Goal: Task Accomplishment & Management: Use online tool/utility

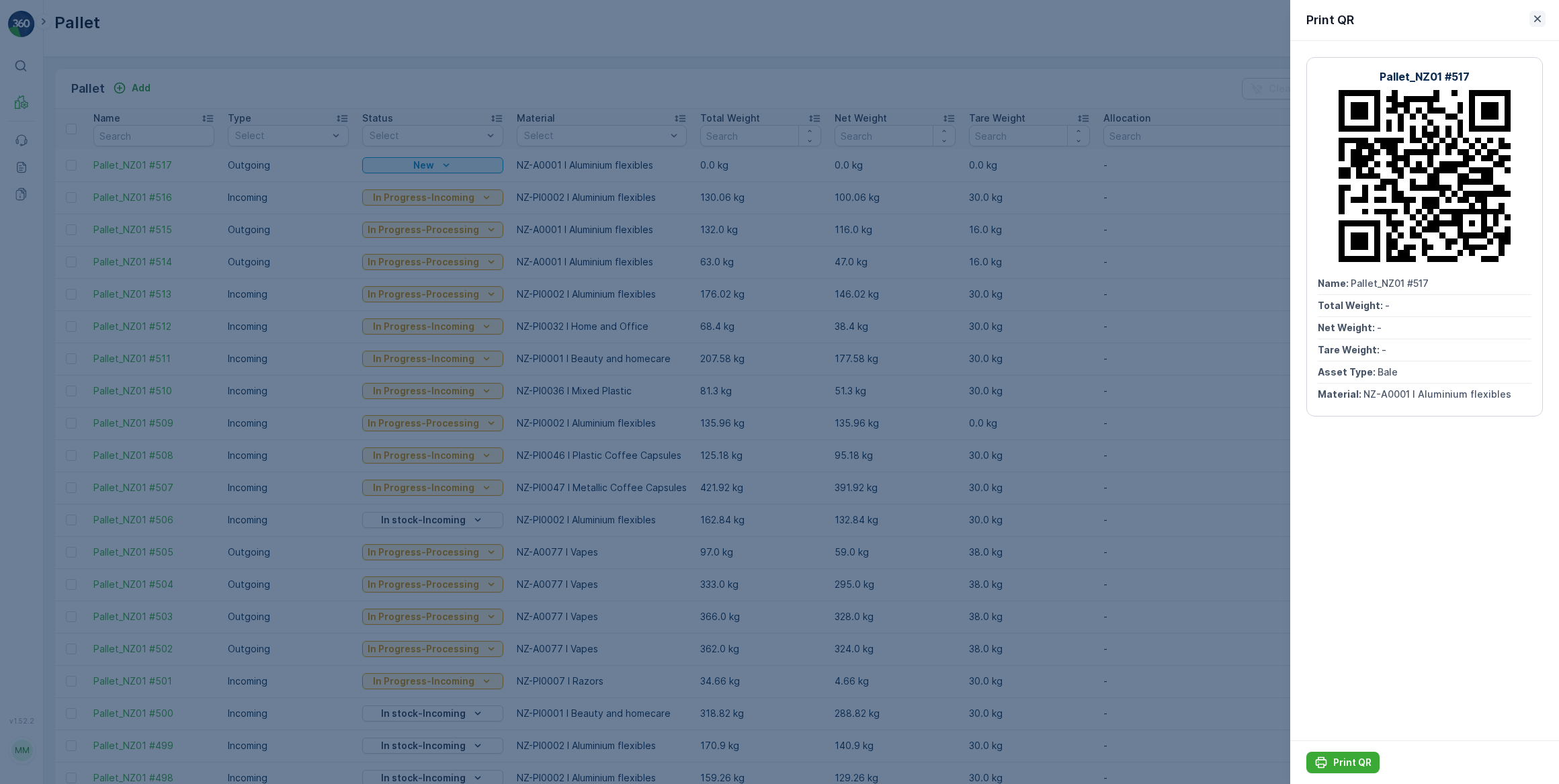
click at [1537, 23] on icon "button" at bounding box center [1537, 19] width 13 height 13
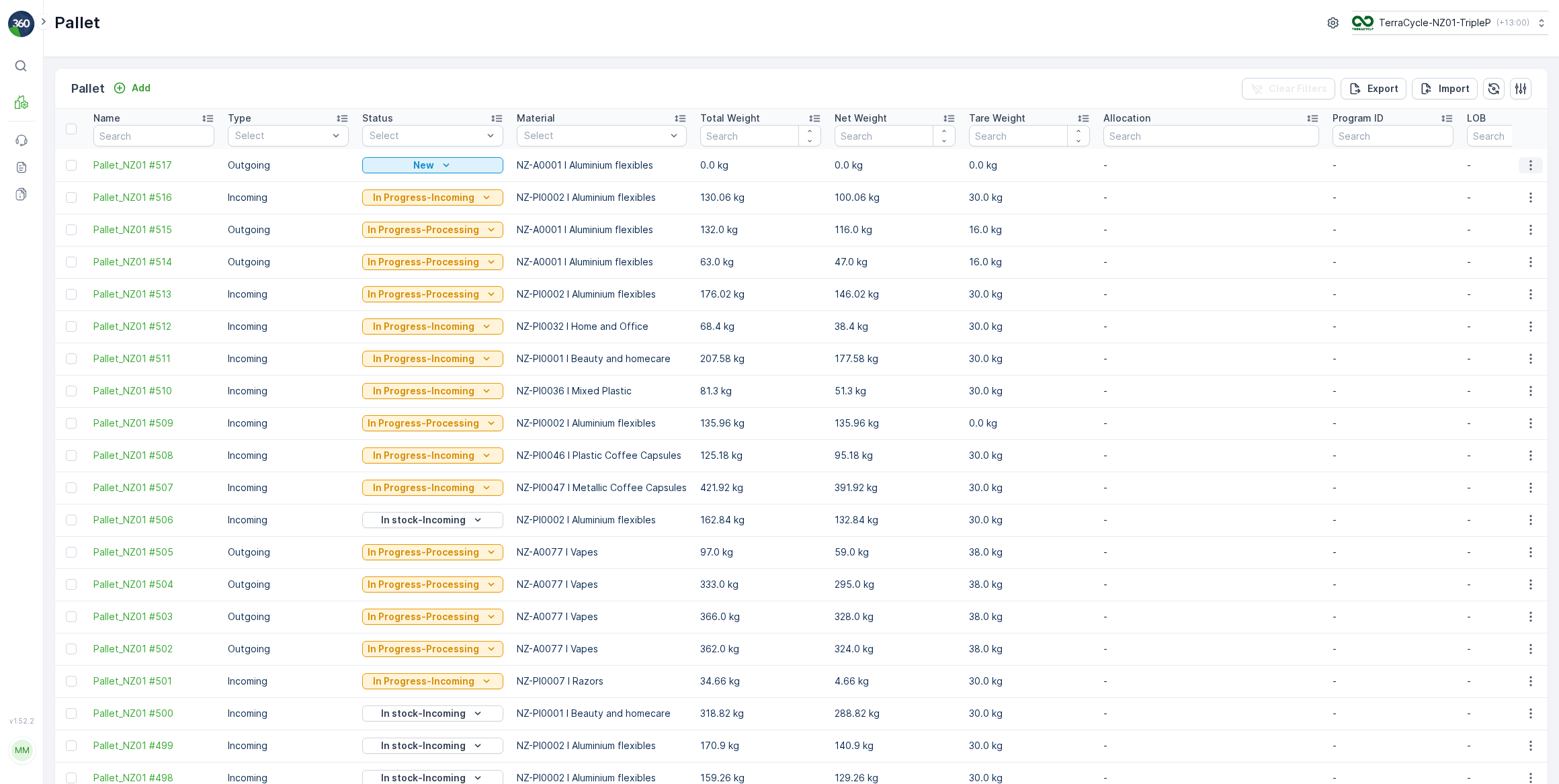
click at [1530, 163] on icon "button" at bounding box center [1530, 165] width 13 height 13
click at [1524, 239] on span "Update Weight" at bounding box center [1510, 241] width 69 height 13
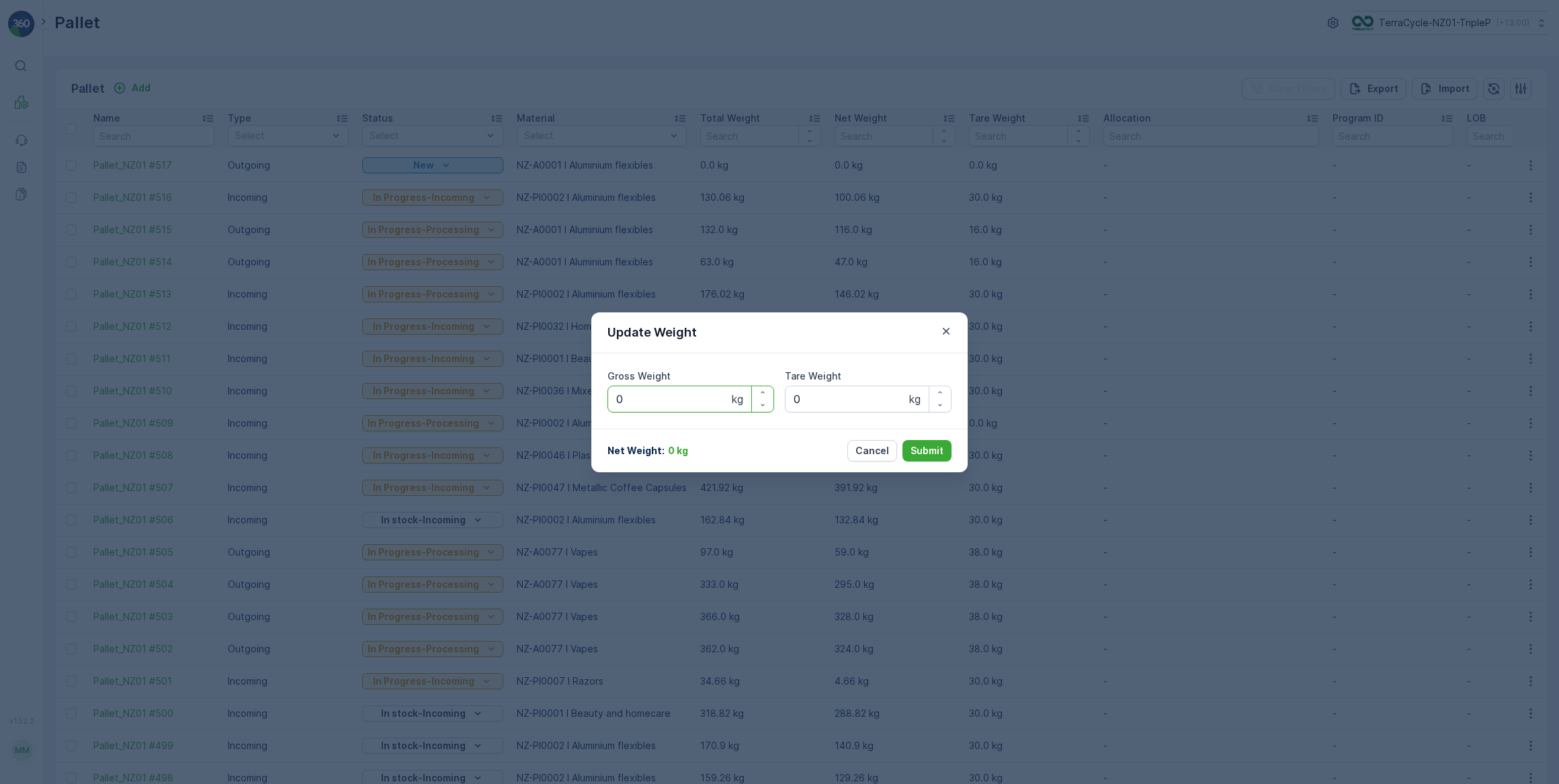
click at [644, 401] on Weight "0" at bounding box center [691, 399] width 167 height 27
type Weight "0141"
click at [833, 396] on Weight "0" at bounding box center [868, 399] width 167 height 27
type Weight "020"
click at [923, 448] on p "Submit" at bounding box center [927, 450] width 33 height 13
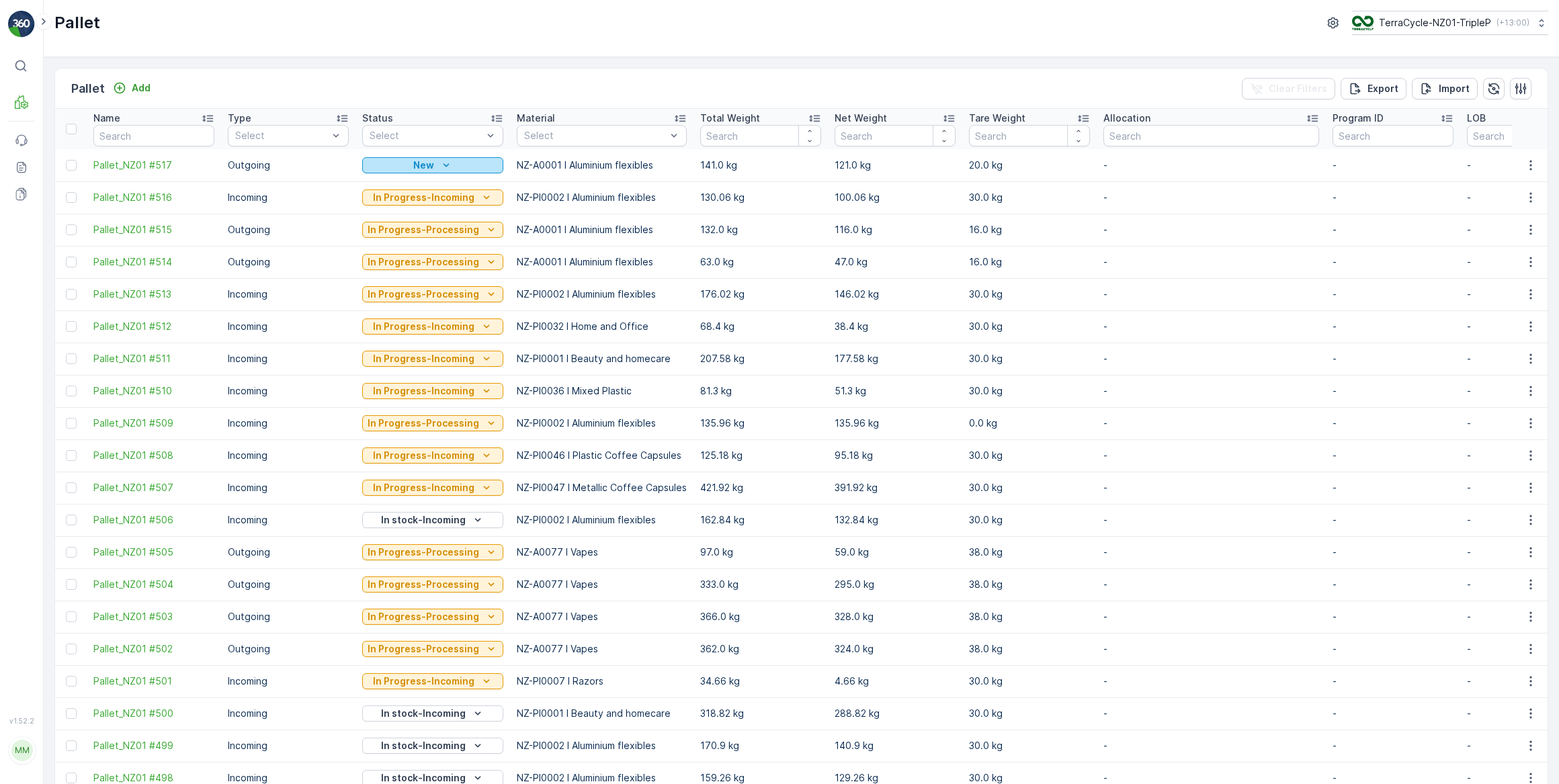
click at [426, 168] on p "New" at bounding box center [423, 165] width 21 height 13
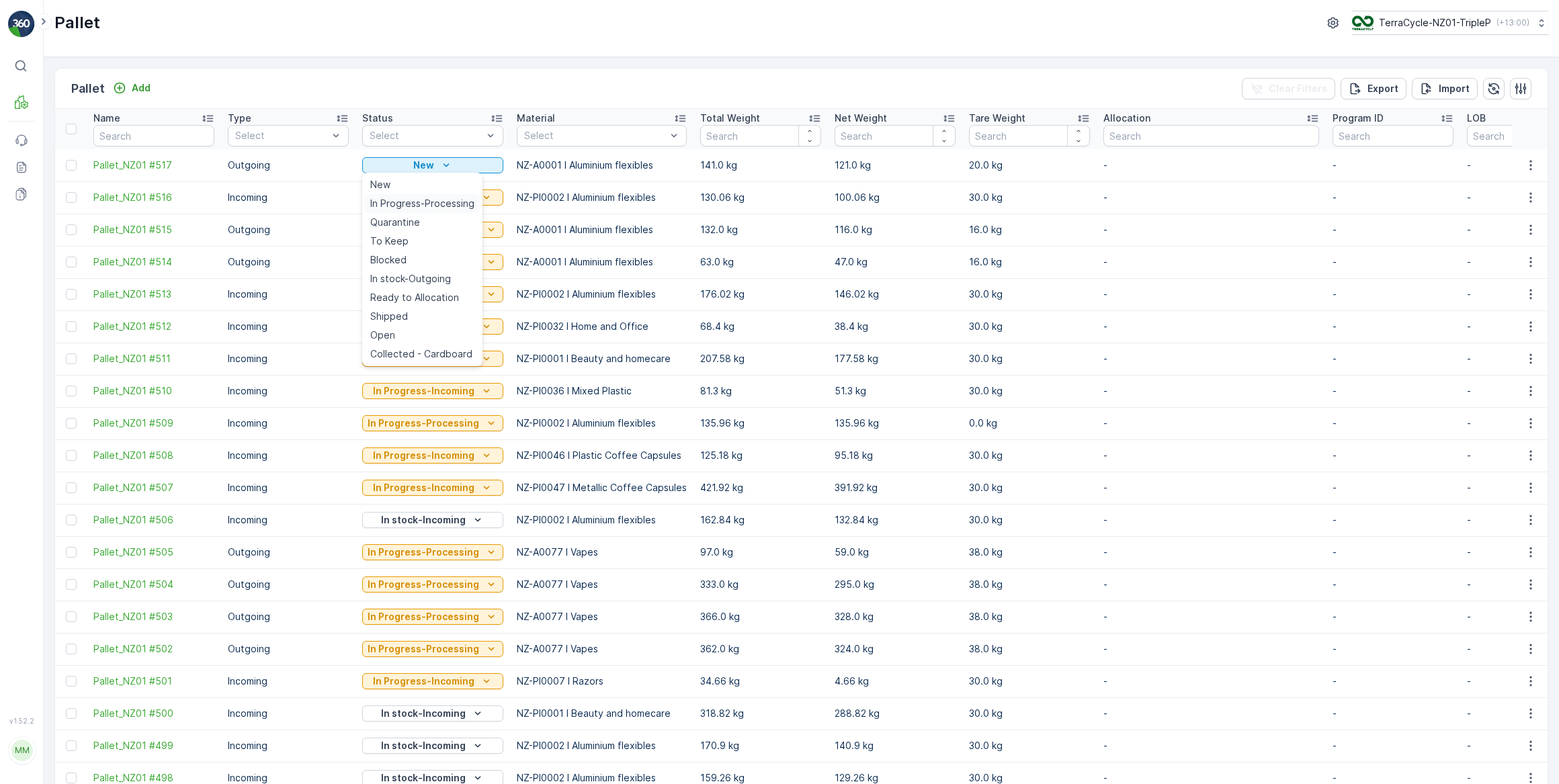
click at [450, 209] on span "In Progress-Processing" at bounding box center [422, 203] width 104 height 13
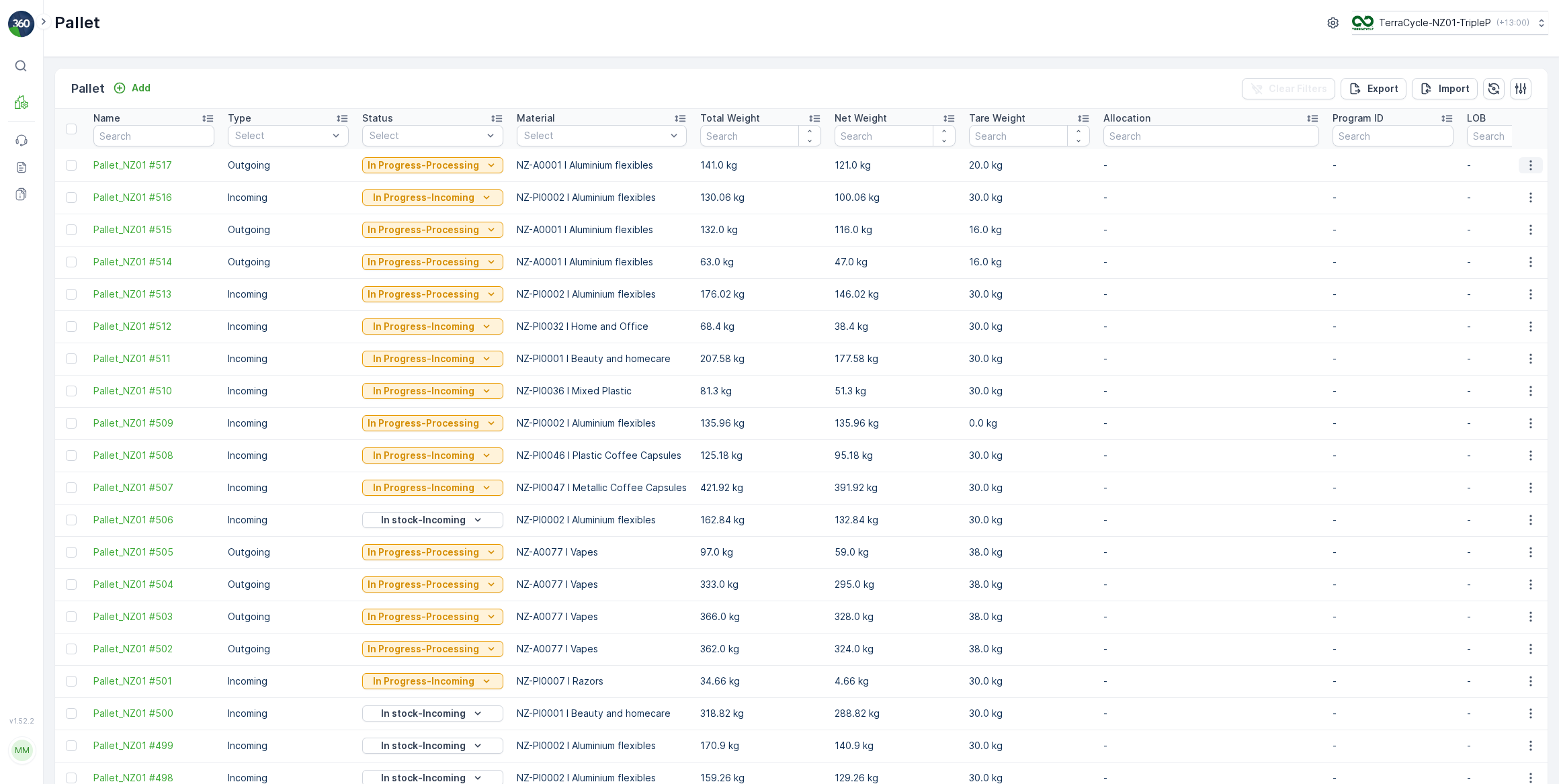
click at [1530, 165] on icon "button" at bounding box center [1530, 165] width 2 height 10
click at [1501, 261] on span "Print QR" at bounding box center [1494, 260] width 37 height 13
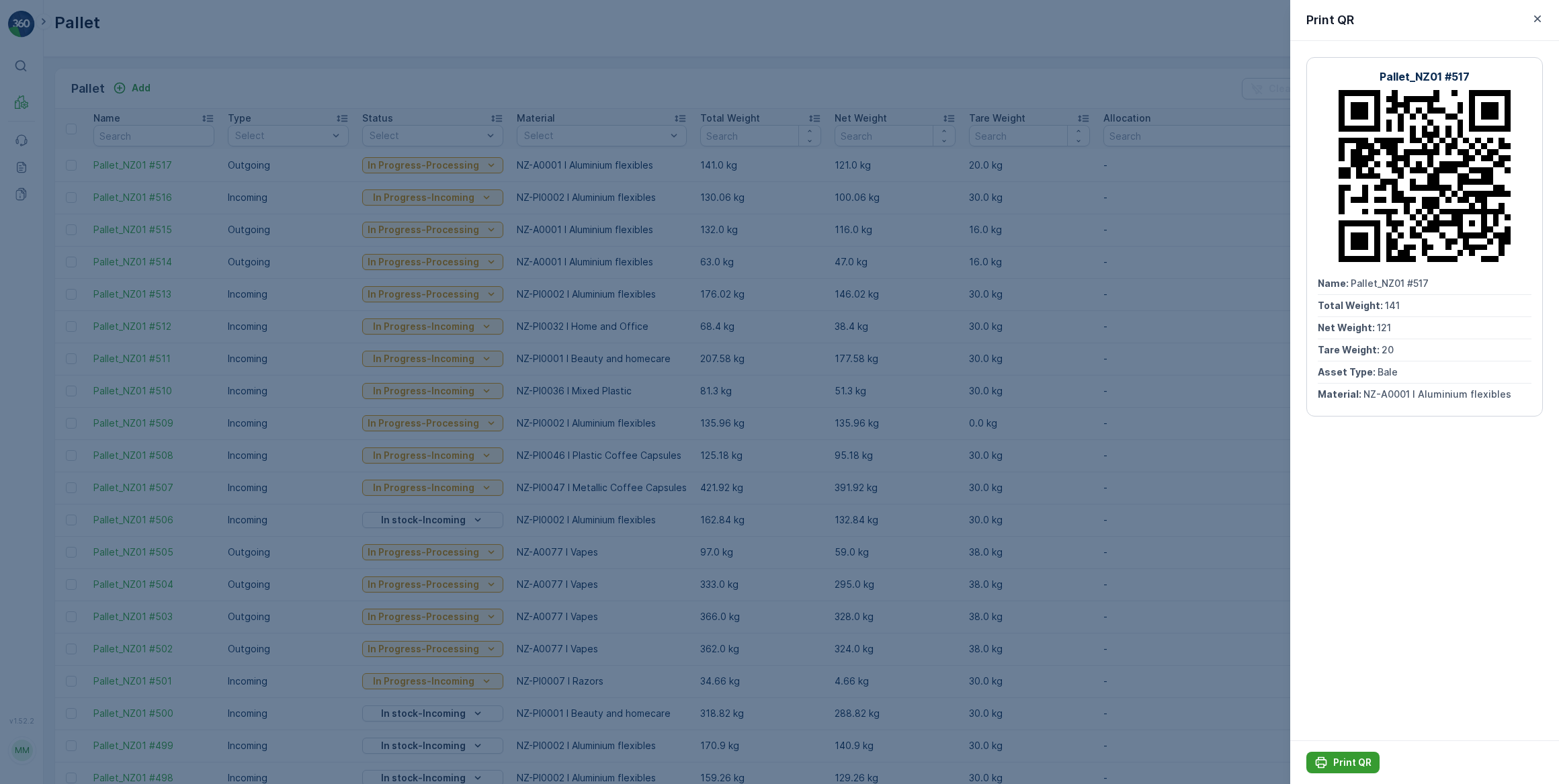
click at [1352, 762] on p "Print QR" at bounding box center [1353, 762] width 39 height 13
click at [1537, 16] on icon "button" at bounding box center [1537, 19] width 13 height 13
